Goal: Information Seeking & Learning: Compare options

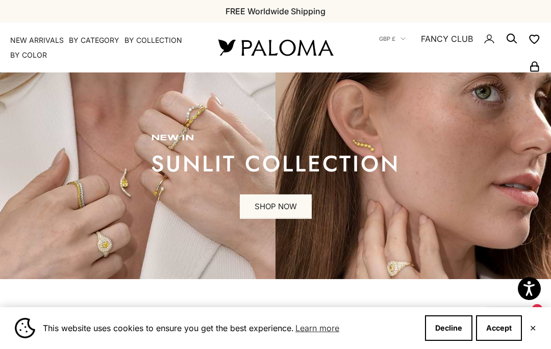
click at [506, 323] on button "Accept" at bounding box center [499, 327] width 46 height 25
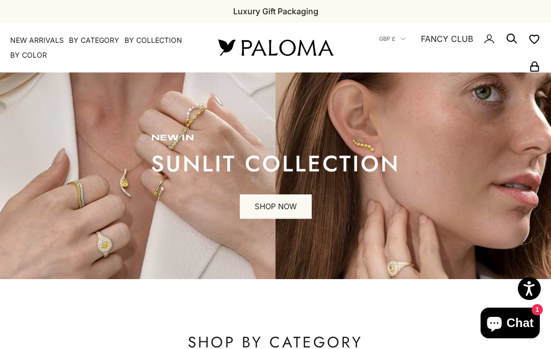
click at [272, 202] on link "SHOP NOW" at bounding box center [276, 206] width 72 height 24
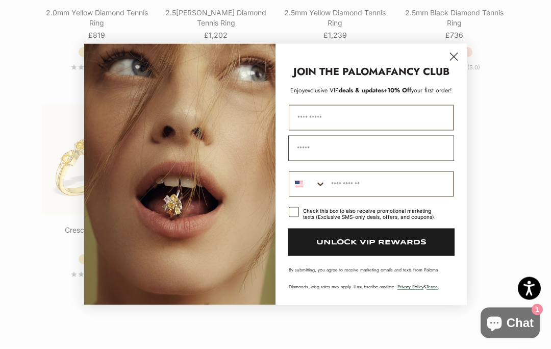
scroll to position [1512, 0]
click at [452, 65] on circle "Close dialog" at bounding box center [453, 56] width 17 height 17
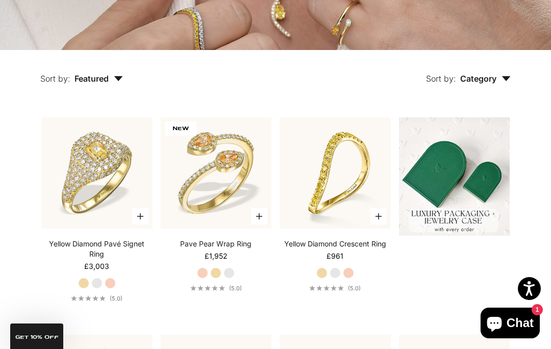
scroll to position [0, 0]
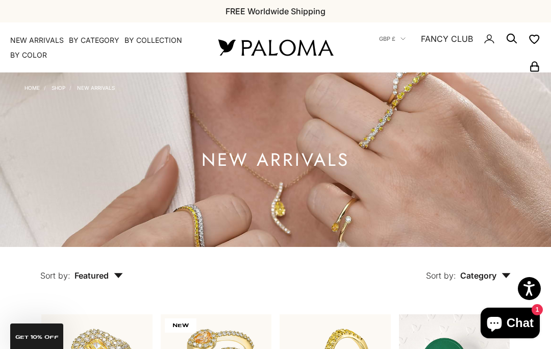
click at [165, 42] on summary "By Collection" at bounding box center [153, 40] width 58 height 10
click at [45, 56] on summary "By Color" at bounding box center [28, 55] width 37 height 10
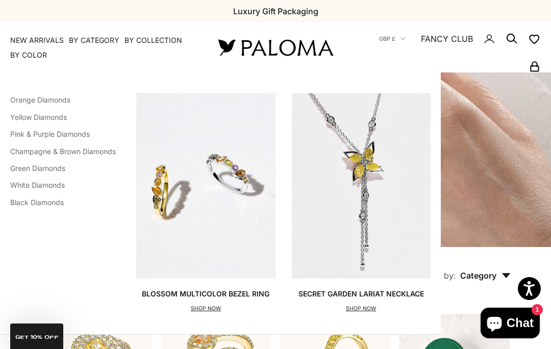
click at [67, 118] on link "Yellow Diamonds" at bounding box center [38, 117] width 57 height 9
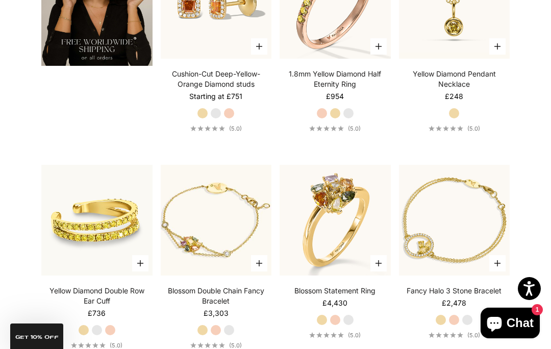
scroll to position [1650, 0]
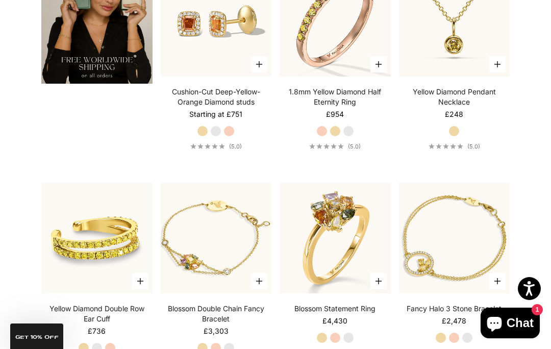
click at [462, 37] on img at bounding box center [454, 21] width 122 height 122
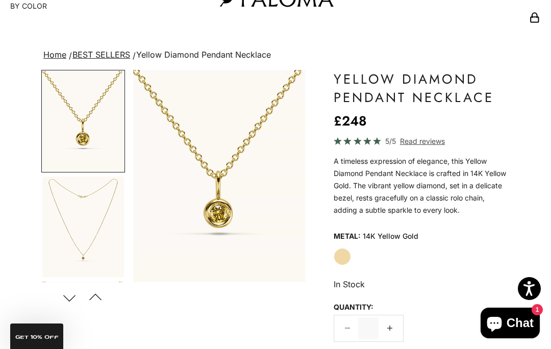
scroll to position [49, 0]
click at [103, 287] on button "Previous" at bounding box center [95, 296] width 23 height 23
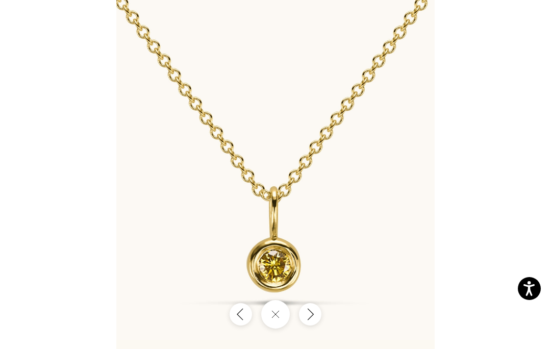
click at [280, 328] on button "Close gallery" at bounding box center [275, 314] width 29 height 29
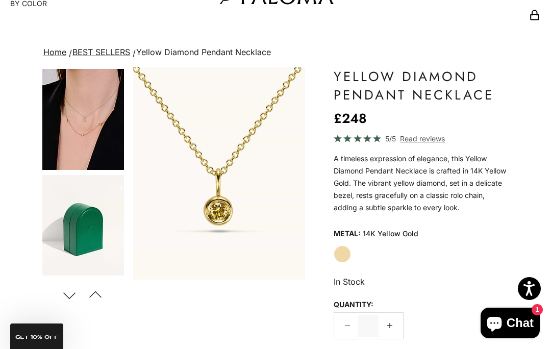
scroll to position [318, 0]
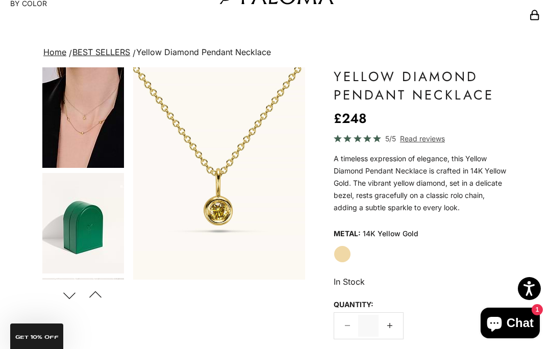
click at [109, 123] on img "Go to item 4" at bounding box center [83, 117] width 82 height 101
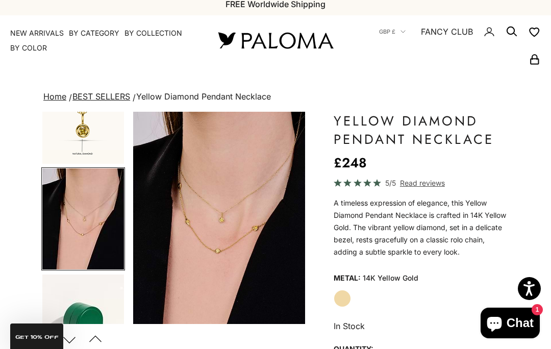
scroll to position [0, 0]
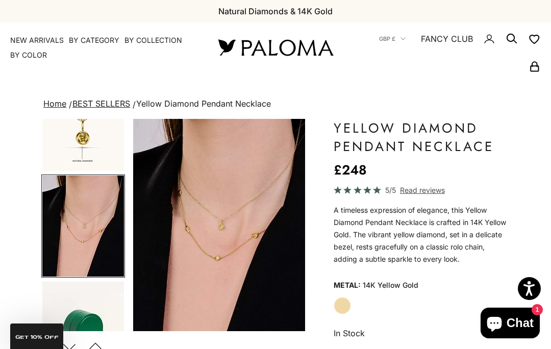
click at [120, 102] on link "BEST SELLERS" at bounding box center [101, 103] width 58 height 10
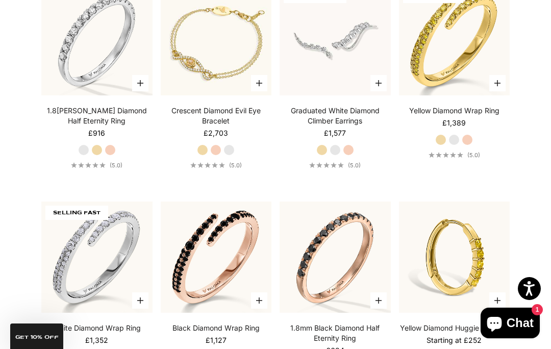
scroll to position [1841, 0]
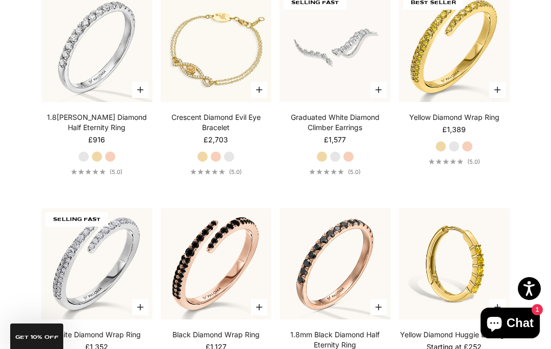
click at [116, 74] on img at bounding box center [97, 47] width 122 height 122
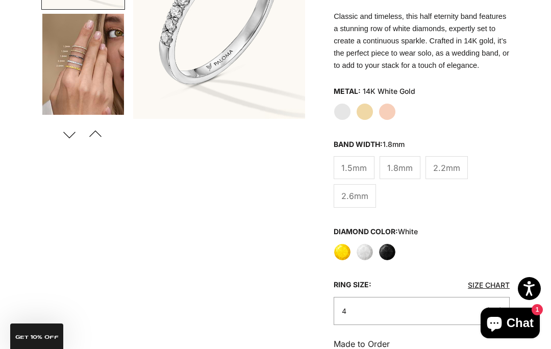
scroll to position [208, 0]
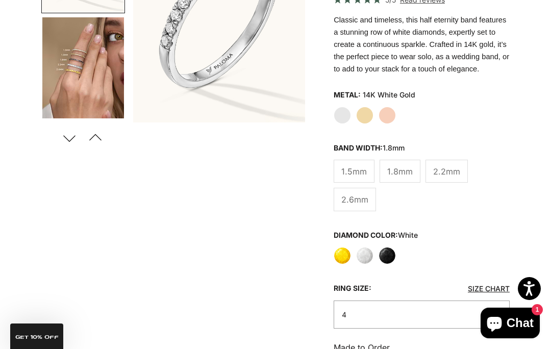
click at [366, 114] on label "Yellow Gold" at bounding box center [364, 115] width 17 height 17
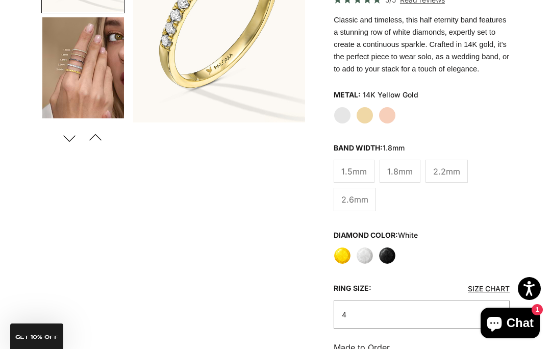
click at [394, 111] on label "Rose Gold" at bounding box center [386, 115] width 17 height 17
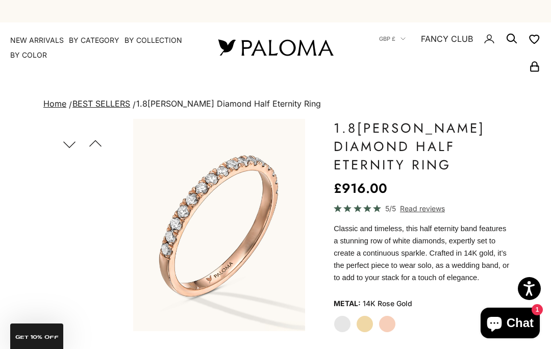
click at [45, 59] on summary "By Color" at bounding box center [28, 55] width 37 height 10
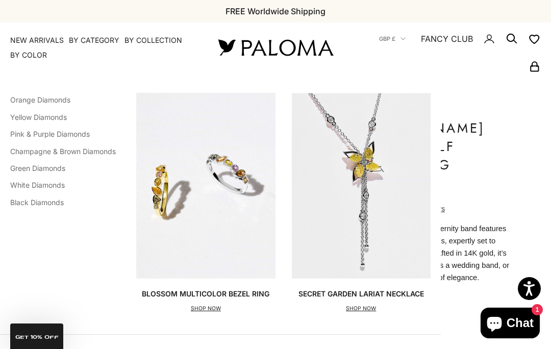
click at [65, 182] on link "White Diamonds" at bounding box center [37, 184] width 55 height 9
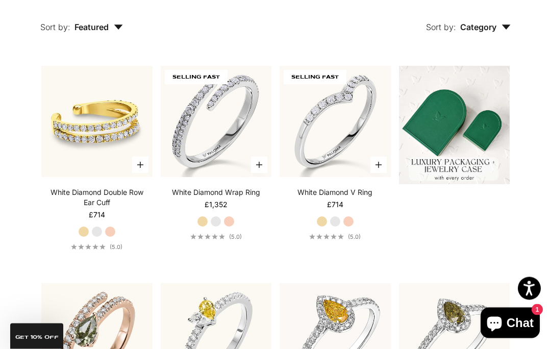
scroll to position [248, 0]
click at [232, 146] on img at bounding box center [216, 122] width 122 height 122
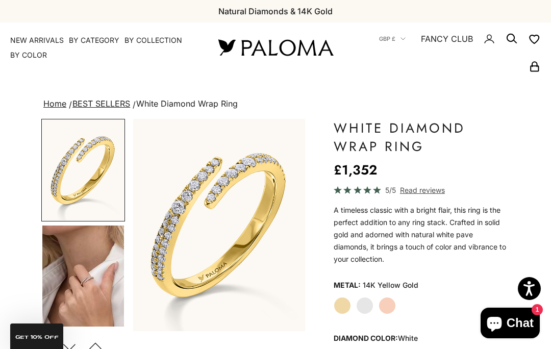
click at [103, 252] on img "Go to item 4" at bounding box center [83, 275] width 82 height 101
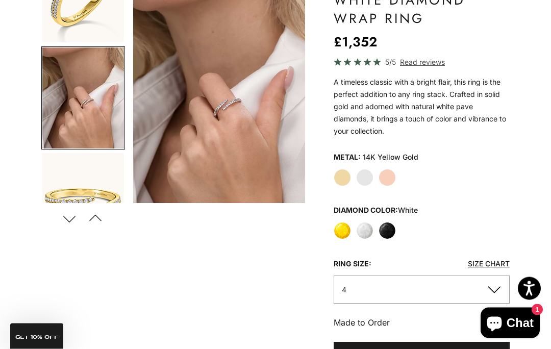
scroll to position [128, 0]
click at [369, 173] on label "White Gold" at bounding box center [364, 177] width 17 height 17
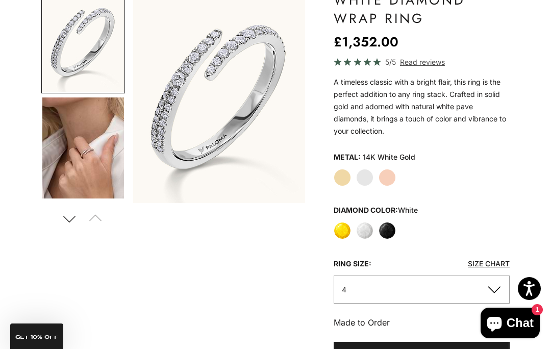
click at [434, 279] on button "4" at bounding box center [421, 289] width 176 height 28
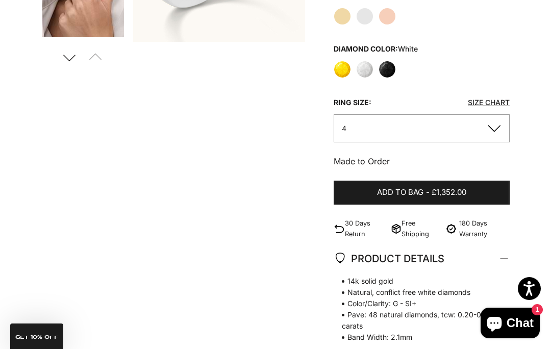
scroll to position [290, 0]
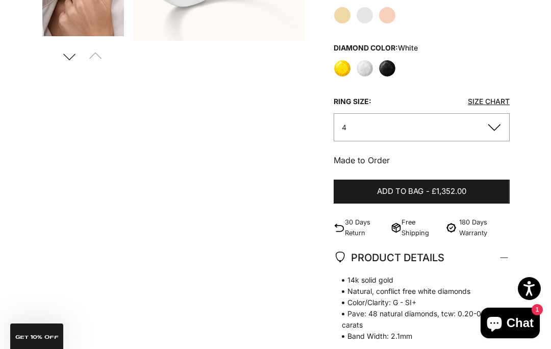
click at [499, 98] on link "Size Chart" at bounding box center [488, 101] width 42 height 9
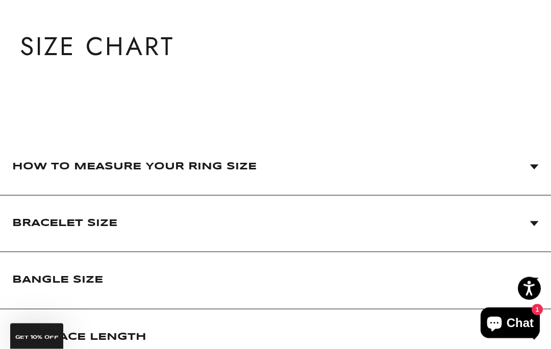
scroll to position [97, 0]
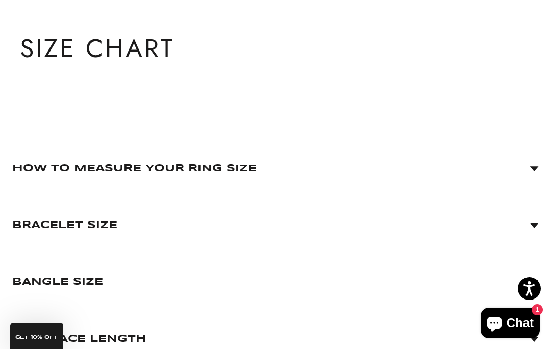
click at [536, 171] on icon at bounding box center [533, 168] width 9 height 5
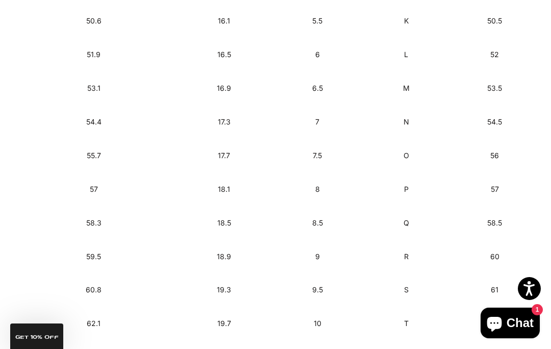
scroll to position [780, 0]
click at [463, 118] on td "54.5" at bounding box center [495, 123] width 88 height 34
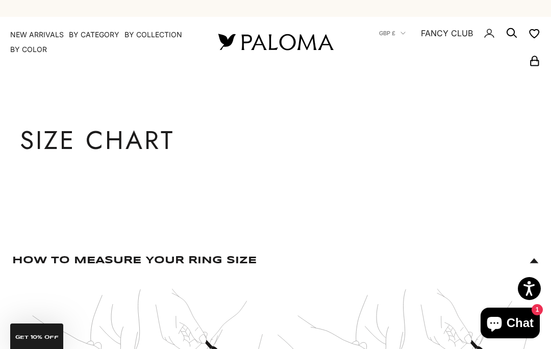
scroll to position [0, 0]
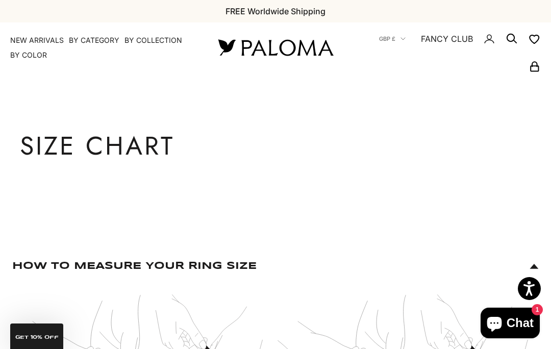
click at [109, 35] on summary "By Category" at bounding box center [94, 40] width 50 height 10
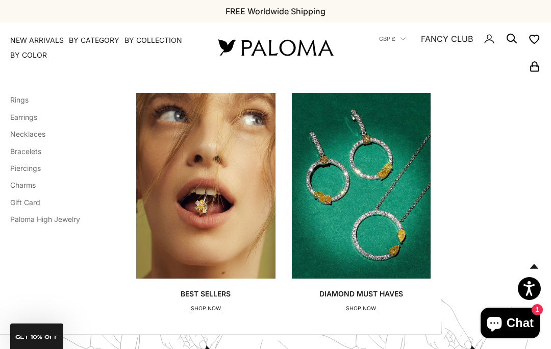
click at [27, 99] on link "Rings" at bounding box center [19, 99] width 18 height 9
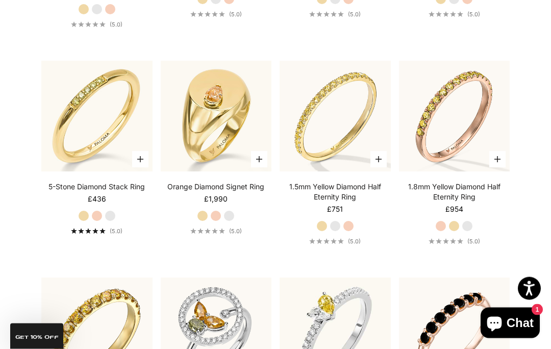
scroll to position [2196, 0]
click at [230, 126] on img at bounding box center [216, 116] width 122 height 122
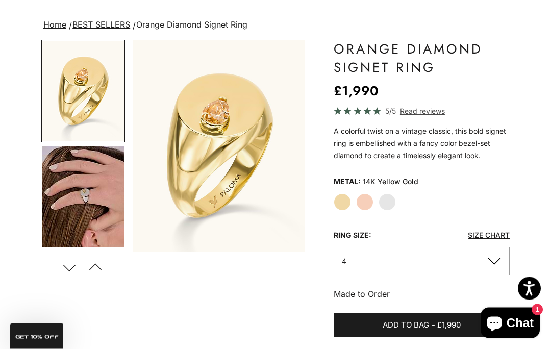
scroll to position [79, 0]
click at [90, 172] on img "Go to item 4" at bounding box center [83, 196] width 82 height 101
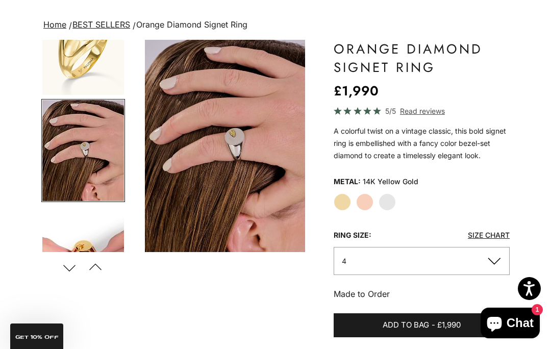
scroll to position [0, 184]
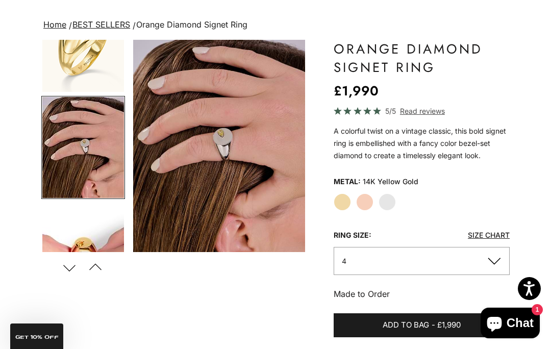
click at [369, 199] on label "Rose Gold" at bounding box center [364, 201] width 17 height 17
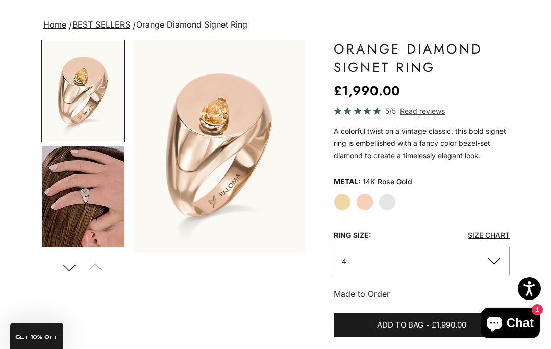
click at [389, 201] on label "White Gold" at bounding box center [386, 201] width 17 height 17
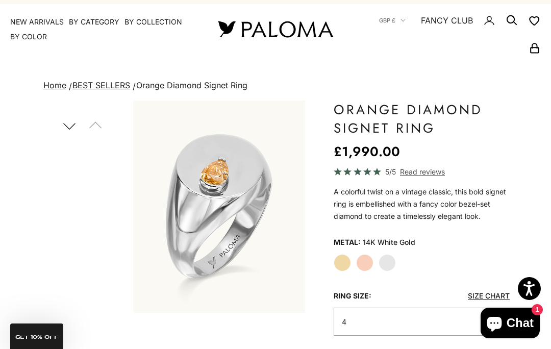
scroll to position [20, 0]
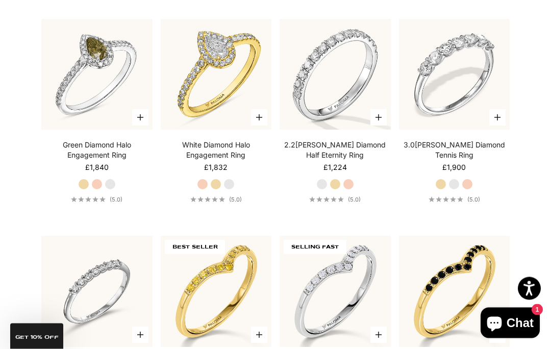
scroll to position [1804, 0]
click at [354, 95] on img at bounding box center [335, 74] width 122 height 122
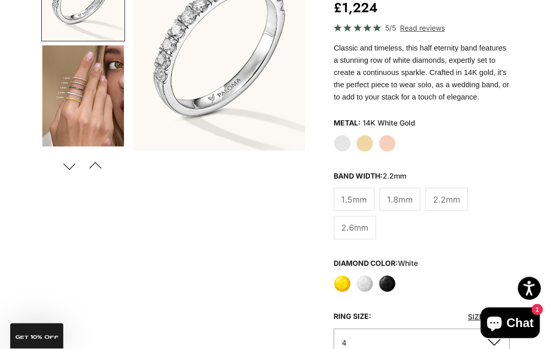
scroll to position [184, 0]
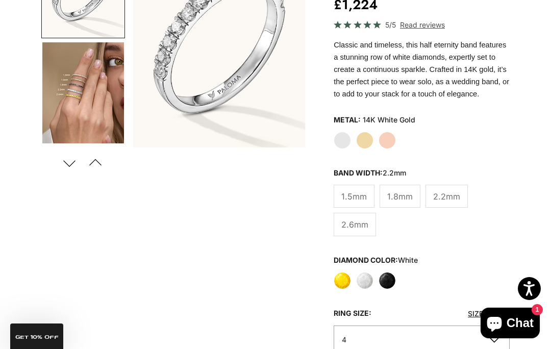
click at [367, 221] on span "2.6mm" at bounding box center [354, 224] width 27 height 13
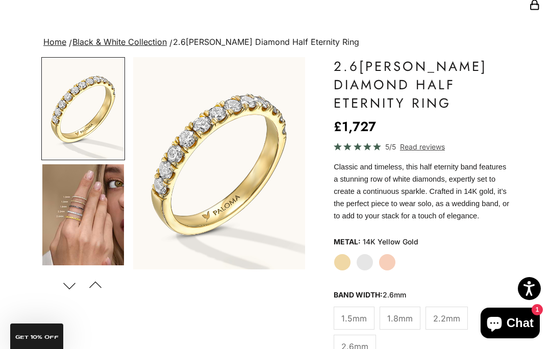
scroll to position [64, 0]
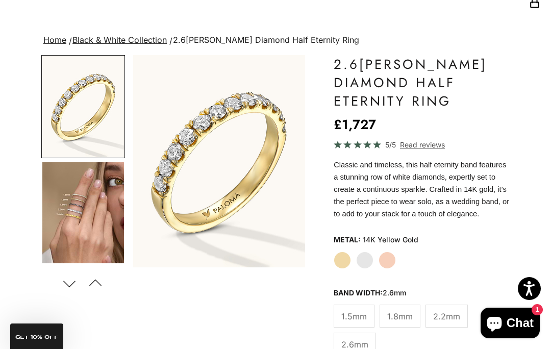
click at [83, 222] on img "Go to item 4" at bounding box center [83, 212] width 82 height 101
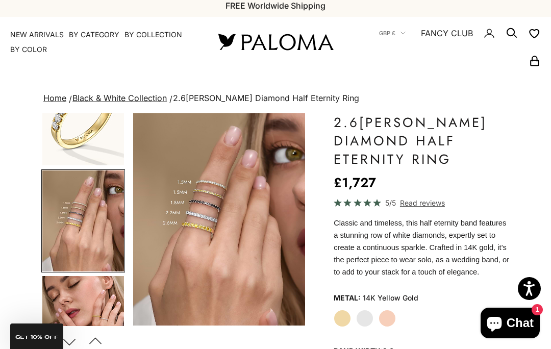
scroll to position [0, 0]
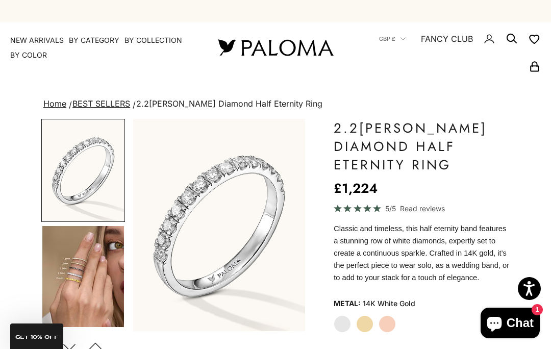
click at [174, 39] on summary "By Collection" at bounding box center [153, 40] width 58 height 10
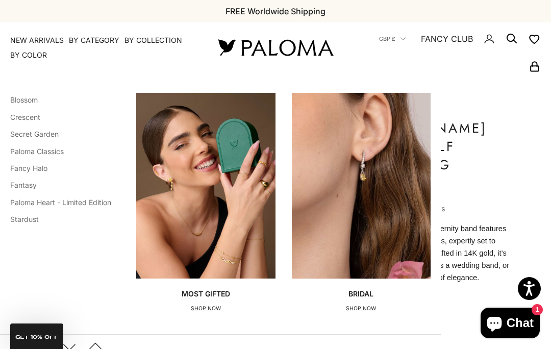
click at [97, 192] on ul "Blossom Crescent Secret Garden Paloma Classics Fancy Halo Fantasy Paloma Heart …" at bounding box center [60, 160] width 101 height 134
click at [95, 195] on li "Paloma Heart - Limited Edition" at bounding box center [60, 201] width 101 height 13
click at [48, 198] on link "Paloma Heart - Limited Edition" at bounding box center [60, 202] width 101 height 9
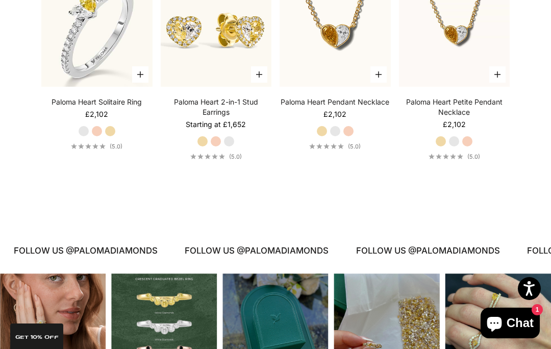
scroll to position [320, 0]
